Goal: Transaction & Acquisition: Purchase product/service

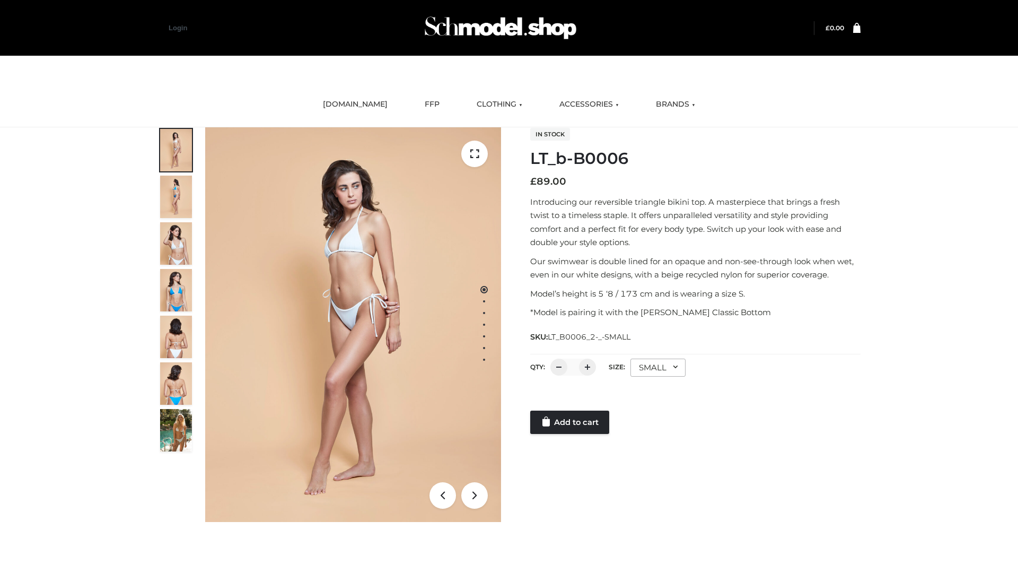
click at [571, 422] on link "Add to cart" at bounding box center [569, 421] width 79 height 23
